Goal: Task Accomplishment & Management: Manage account settings

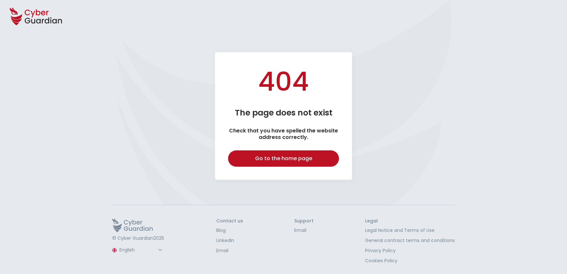
select select "English"
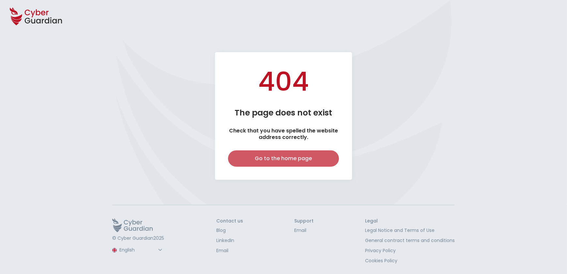
click at [301, 156] on div "Go to the home page" at bounding box center [283, 159] width 101 height 8
select select "English"
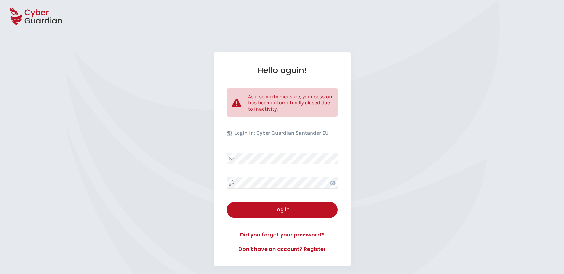
select select "English"
click at [281, 173] on div "Hello again! As a security measure, your session has been automatically closed …" at bounding box center [282, 159] width 137 height 214
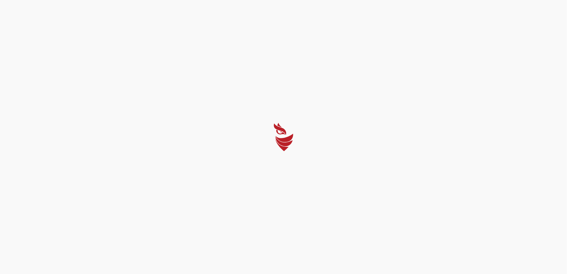
select select "English"
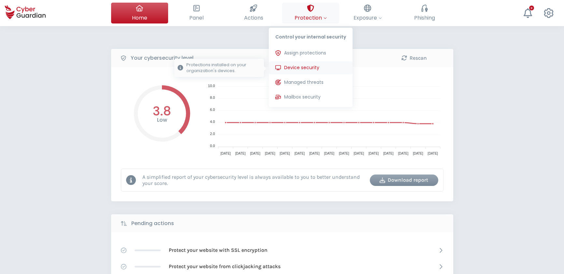
click at [293, 65] on span "Device security" at bounding box center [301, 67] width 35 height 7
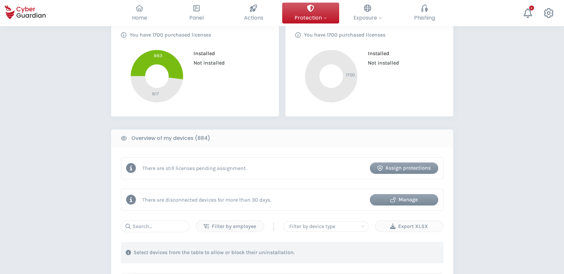
scroll to position [207, 0]
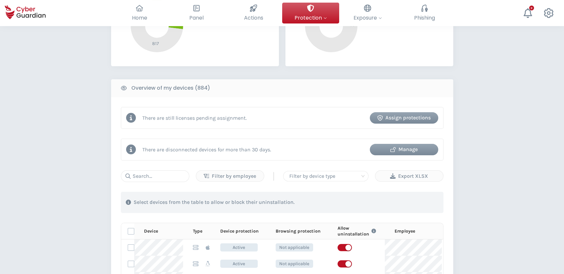
click at [404, 150] on div "Manage" at bounding box center [404, 149] width 59 height 8
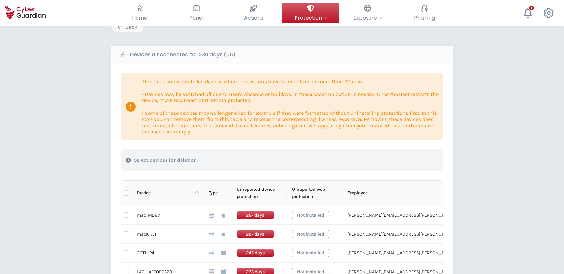
scroll to position [118, 0]
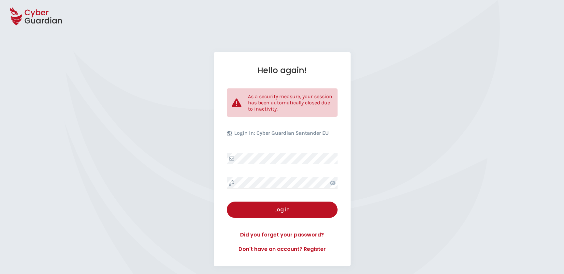
select select "English"
